Goal: Answer question/provide support: Answer question/provide support

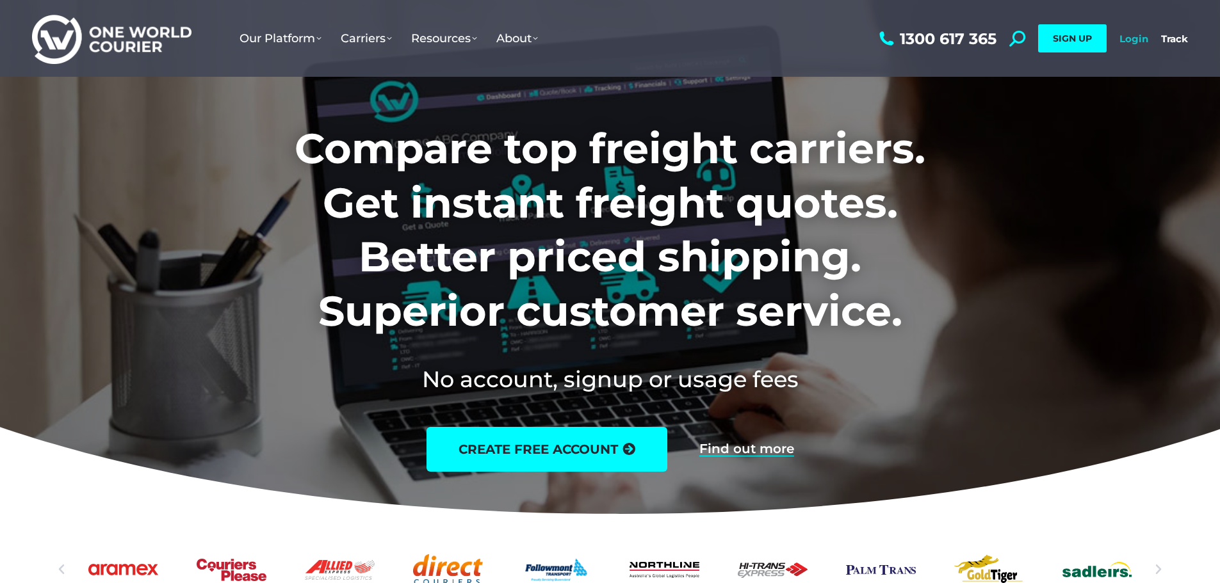
click at [1139, 38] on link "Login" at bounding box center [1134, 39] width 29 height 12
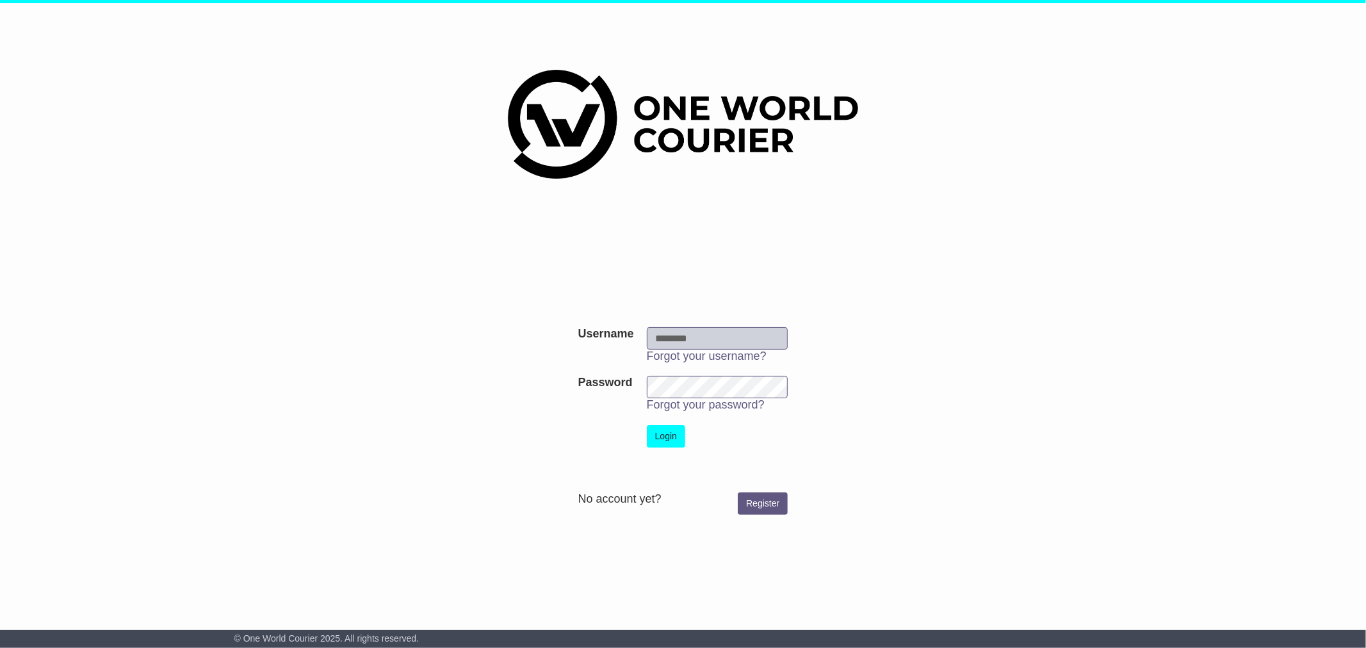
type input "**********"
click at [662, 432] on button "Login" at bounding box center [666, 436] width 38 height 22
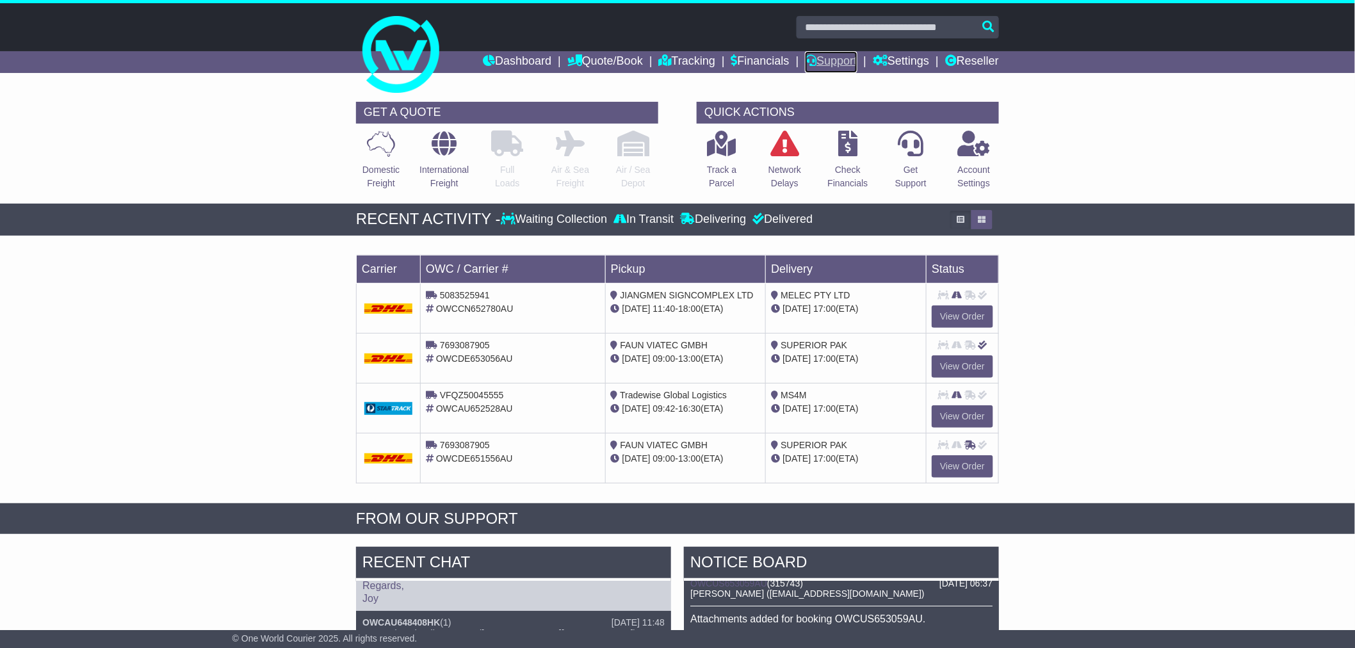
click at [818, 60] on link "Support" at bounding box center [831, 62] width 52 height 22
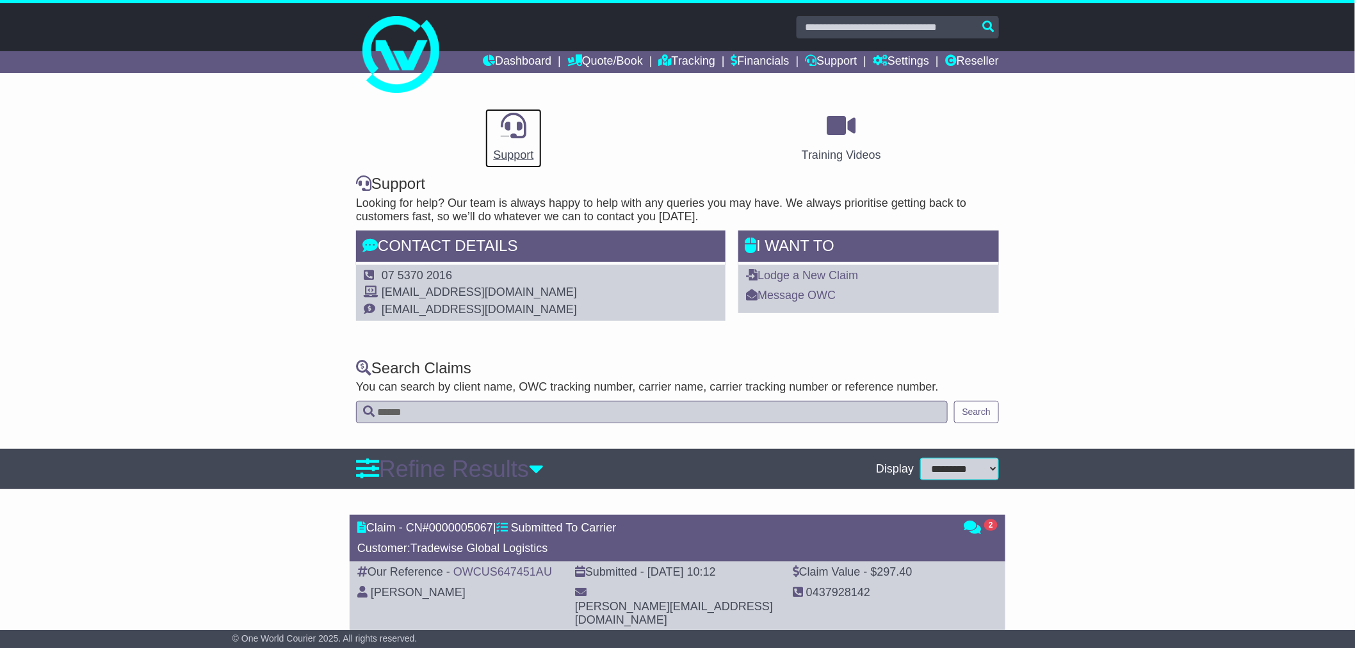
click at [517, 129] on icon at bounding box center [514, 126] width 26 height 26
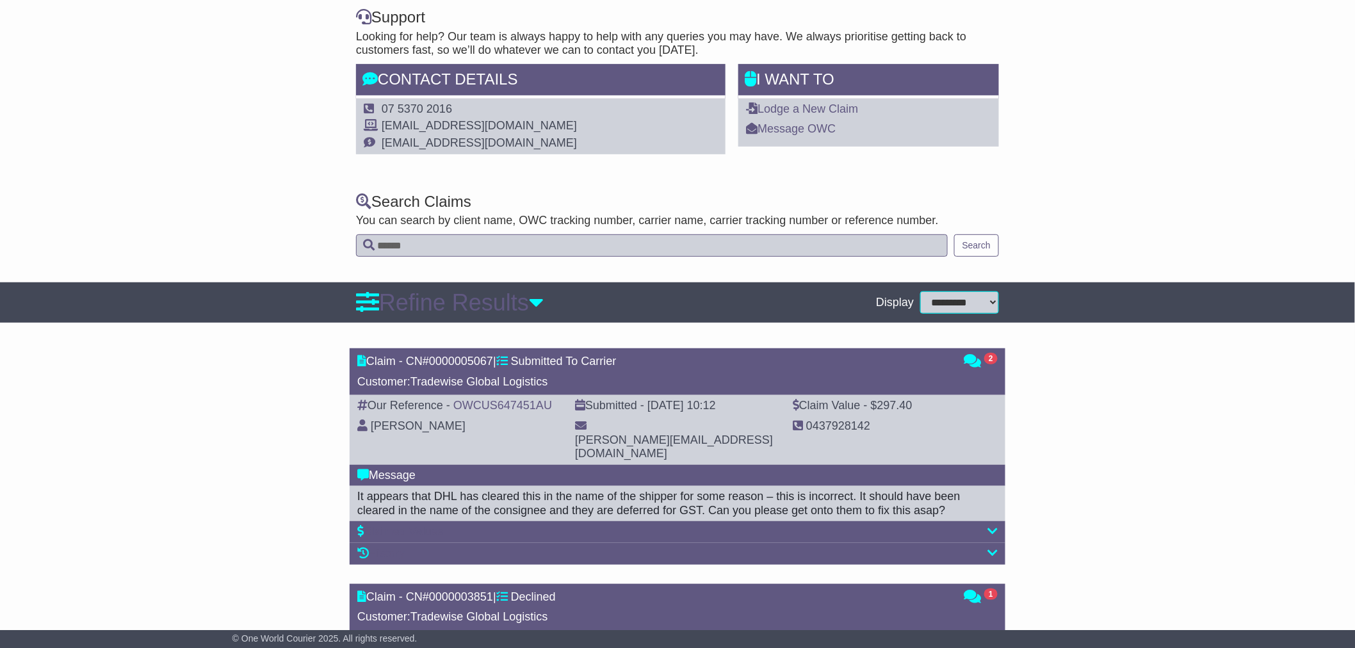
scroll to position [177, 0]
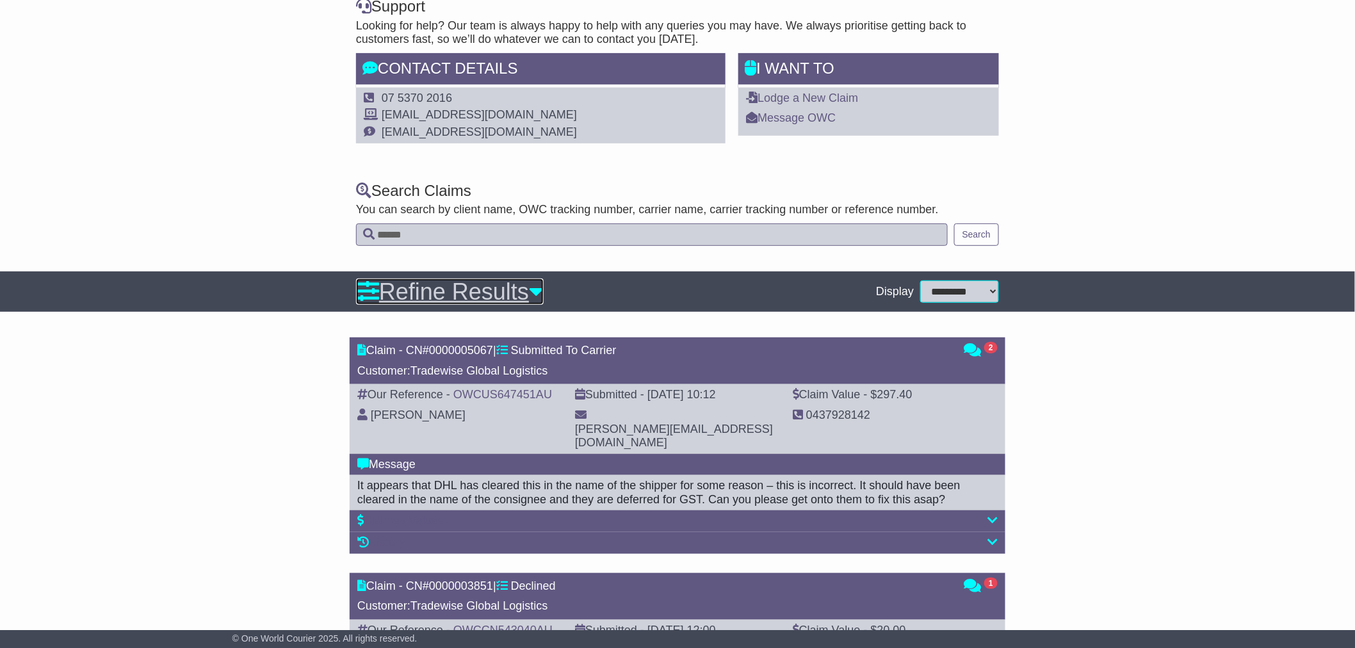
click at [538, 293] on link "Refine Results" at bounding box center [450, 292] width 188 height 26
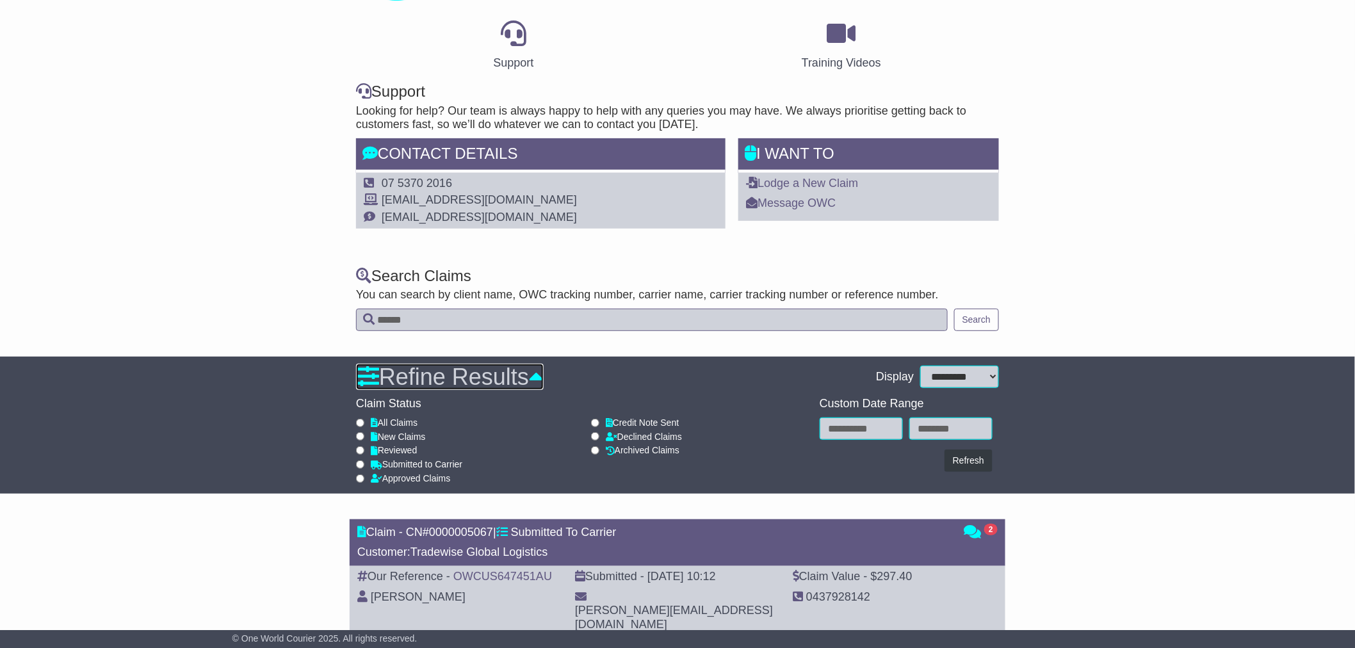
scroll to position [0, 0]
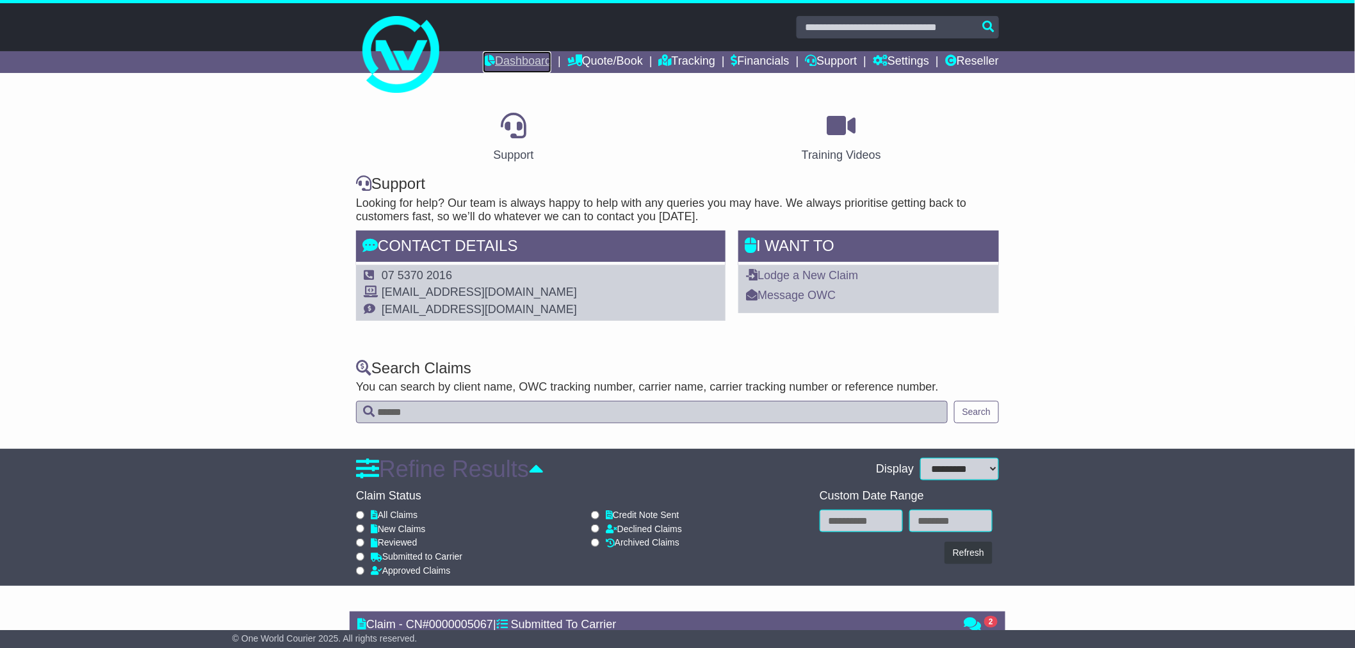
click at [504, 62] on link "Dashboard" at bounding box center [517, 62] width 69 height 22
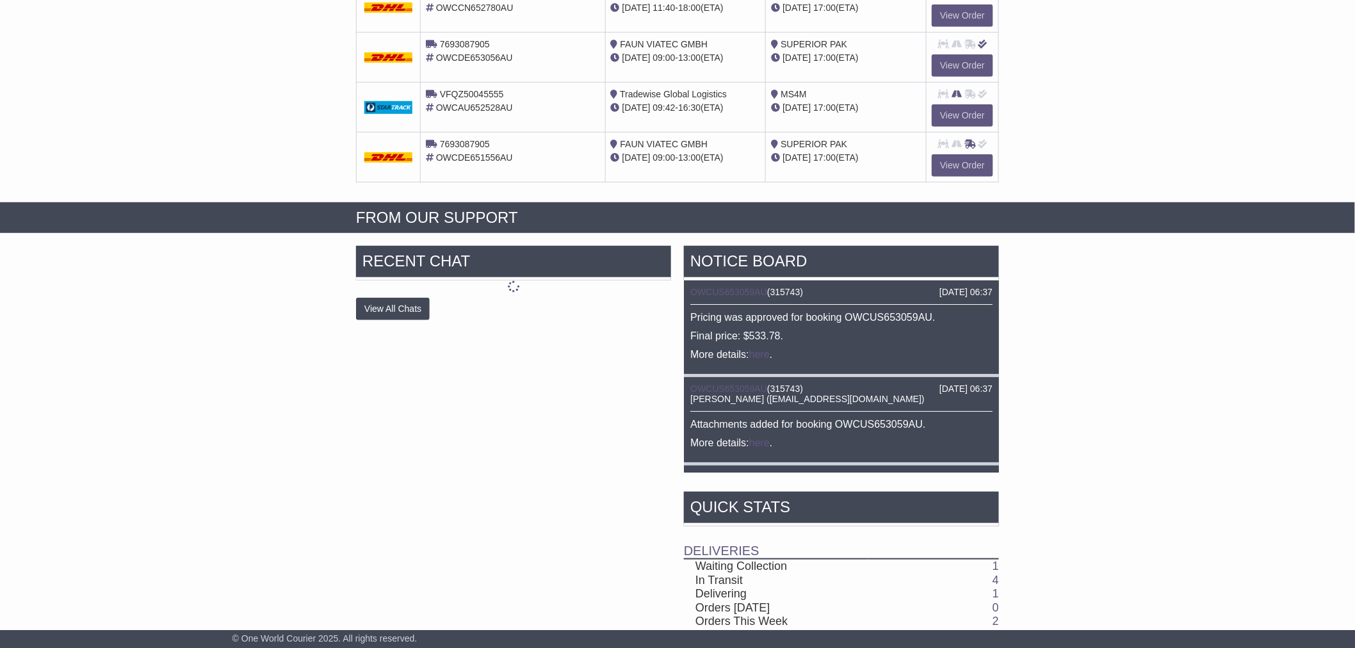
scroll to position [302, 0]
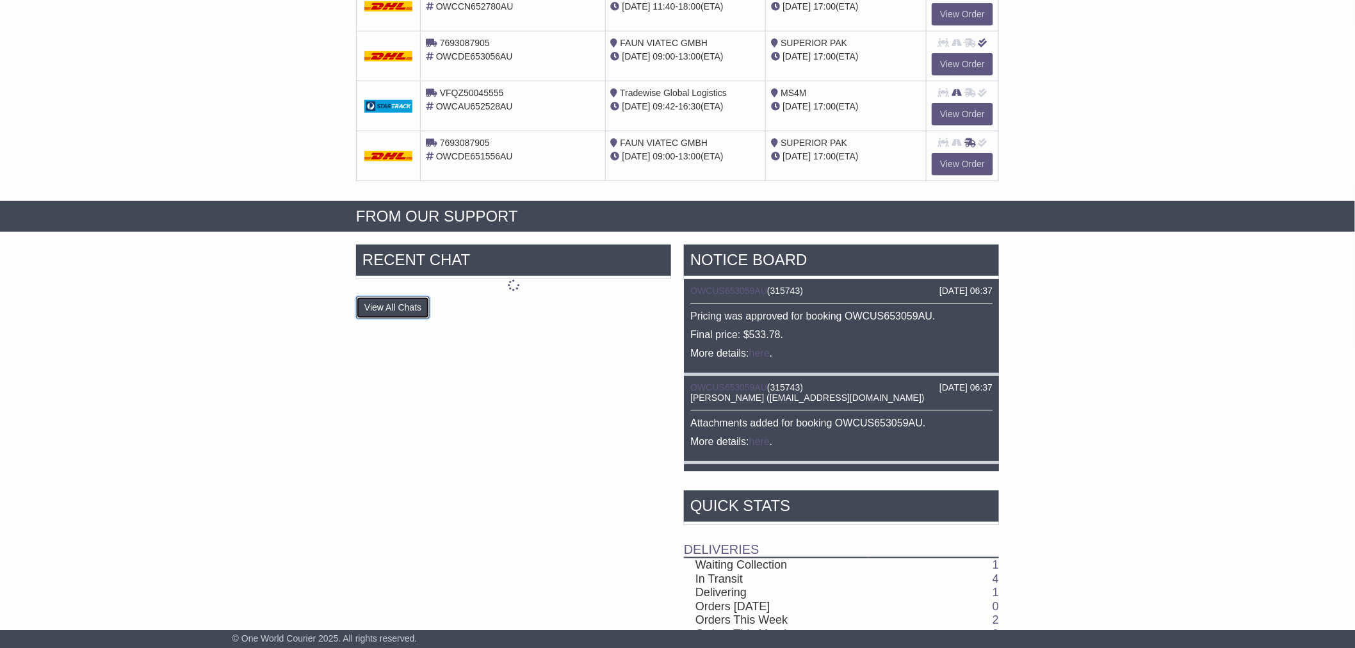
click at [401, 300] on button "View All Chats" at bounding box center [393, 308] width 74 height 22
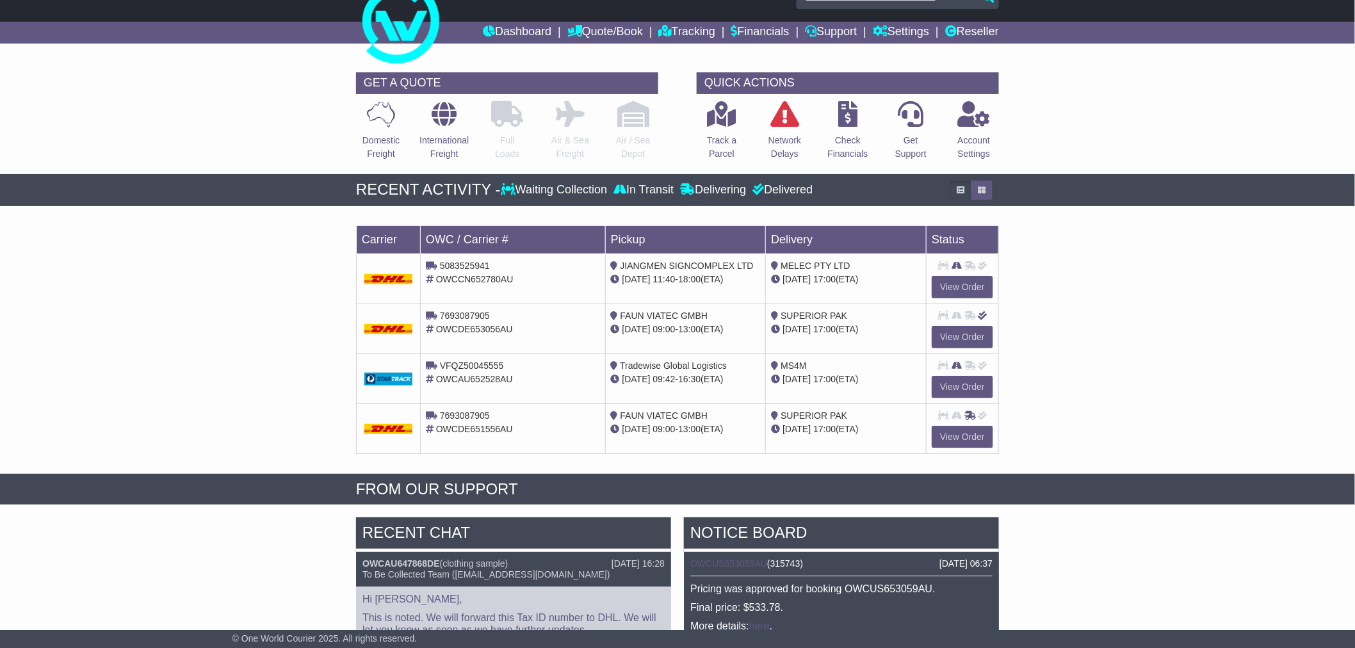
scroll to position [0, 0]
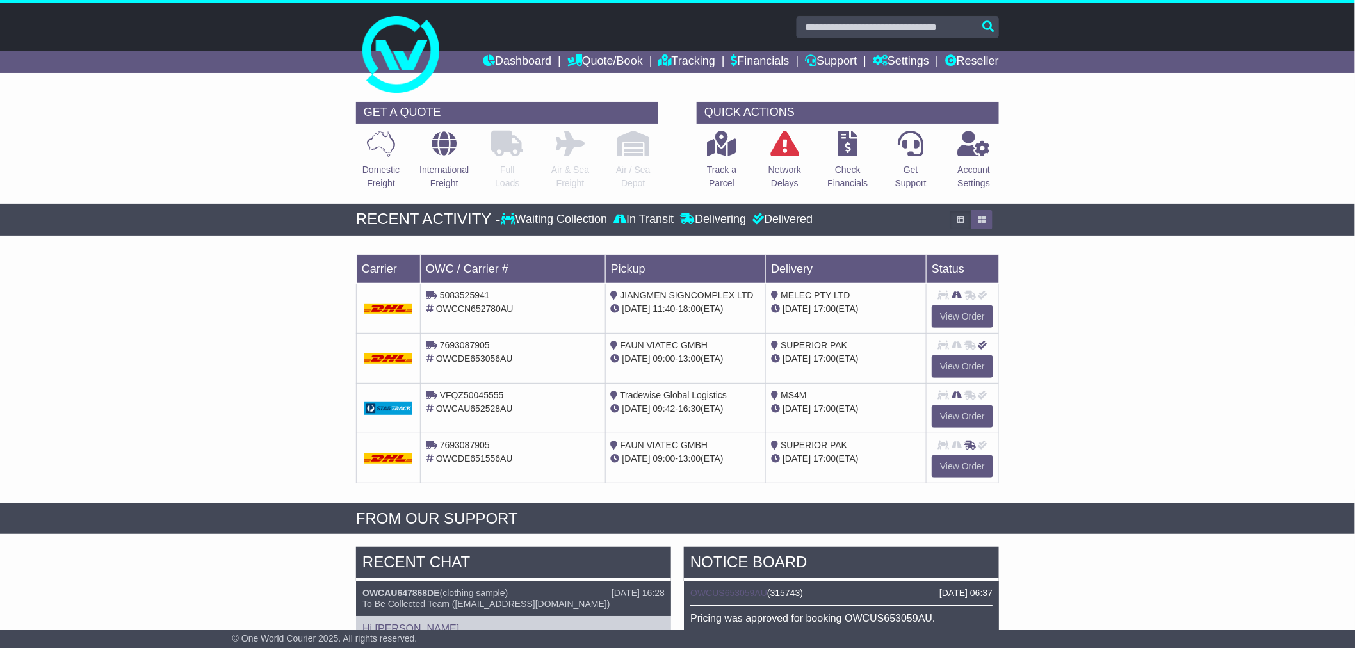
click at [863, 26] on input "text" at bounding box center [898, 27] width 202 height 22
click at [933, 29] on input "text" at bounding box center [898, 27] width 202 height 22
click at [963, 27] on input "text" at bounding box center [898, 27] width 202 height 22
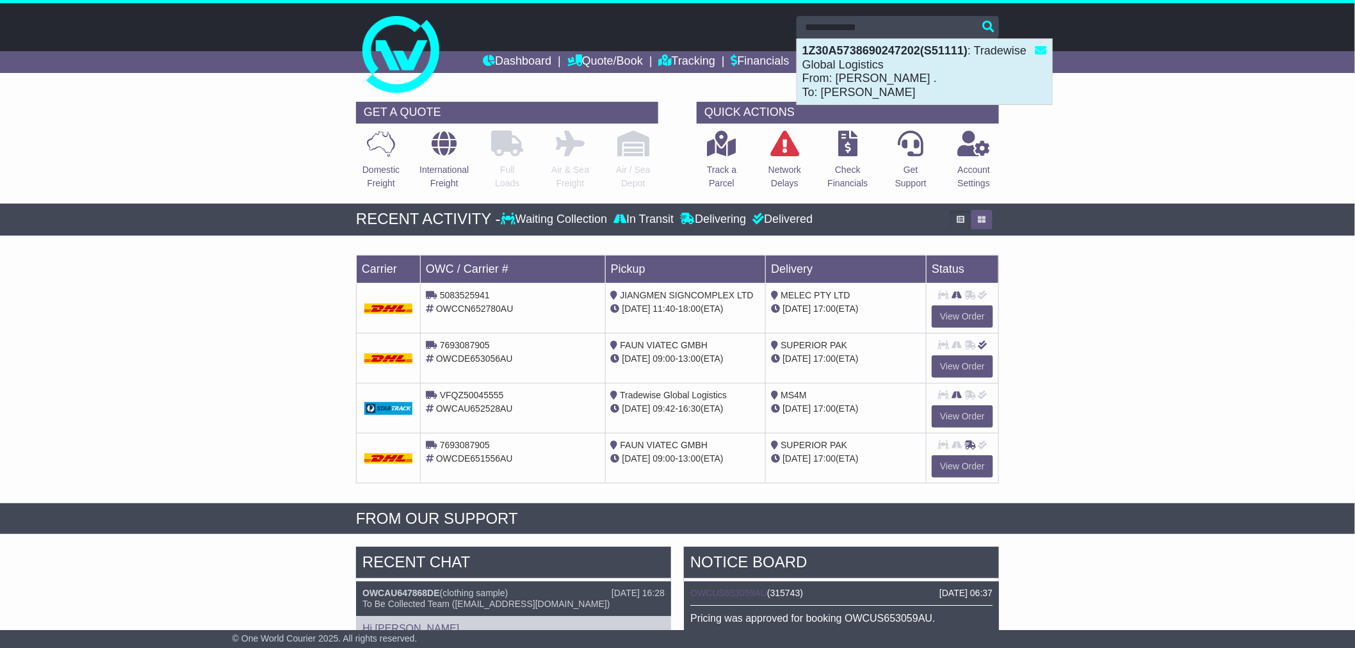
click at [870, 56] on strong "1Z30A5738690247202(S51111)" at bounding box center [884, 50] width 165 height 13
type input "**********"
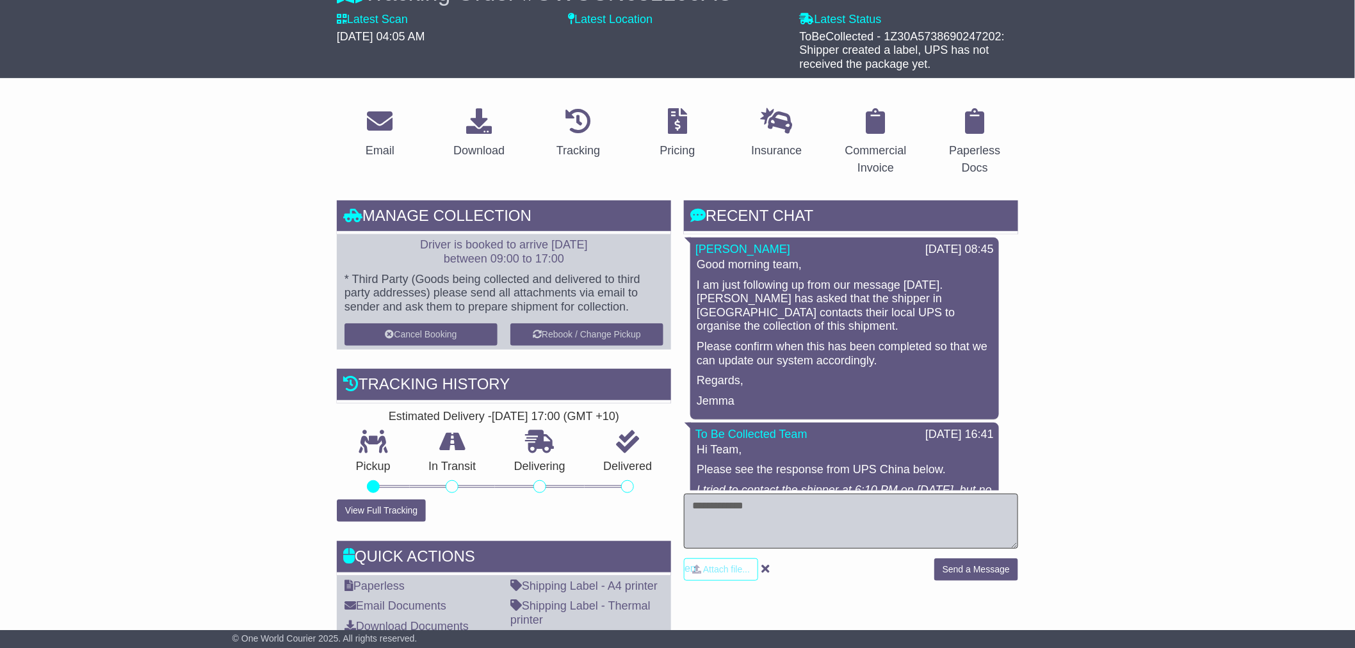
click at [799, 517] on textarea at bounding box center [851, 521] width 334 height 55
type textarea "**********"
click at [961, 566] on button "Send a Message" at bounding box center [976, 569] width 84 height 22
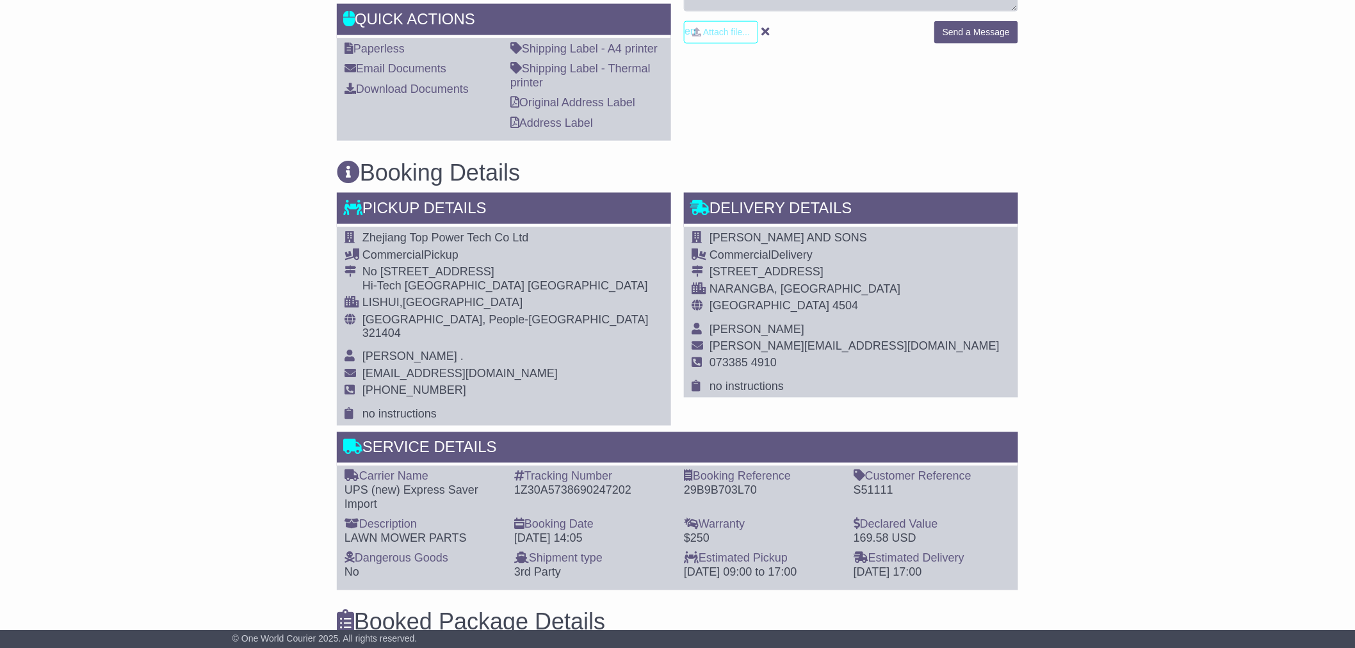
scroll to position [676, 0]
